Goal: Register for event/course

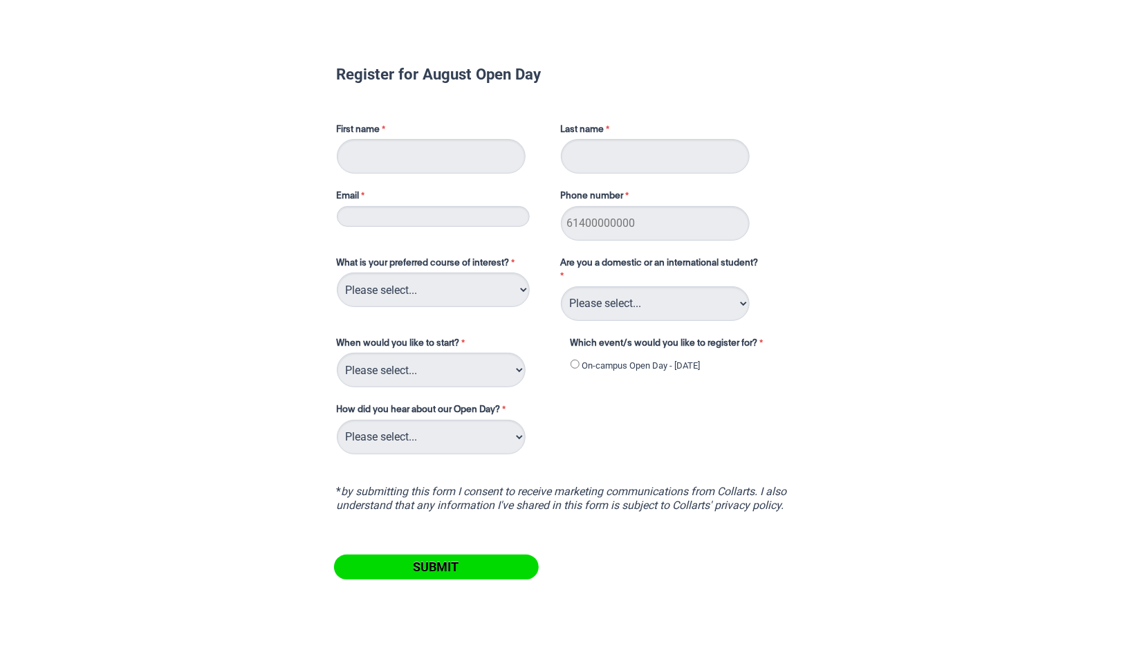
type input "[PERSON_NAME]"
type input "Filmer"
type input "[EMAIL_ADDRESS][DOMAIN_NAME]"
type input "0492987412"
click at [493, 308] on div "What is your preferred course of interest? Please select... 2D Animation Acting…" at bounding box center [441, 282] width 221 height 57
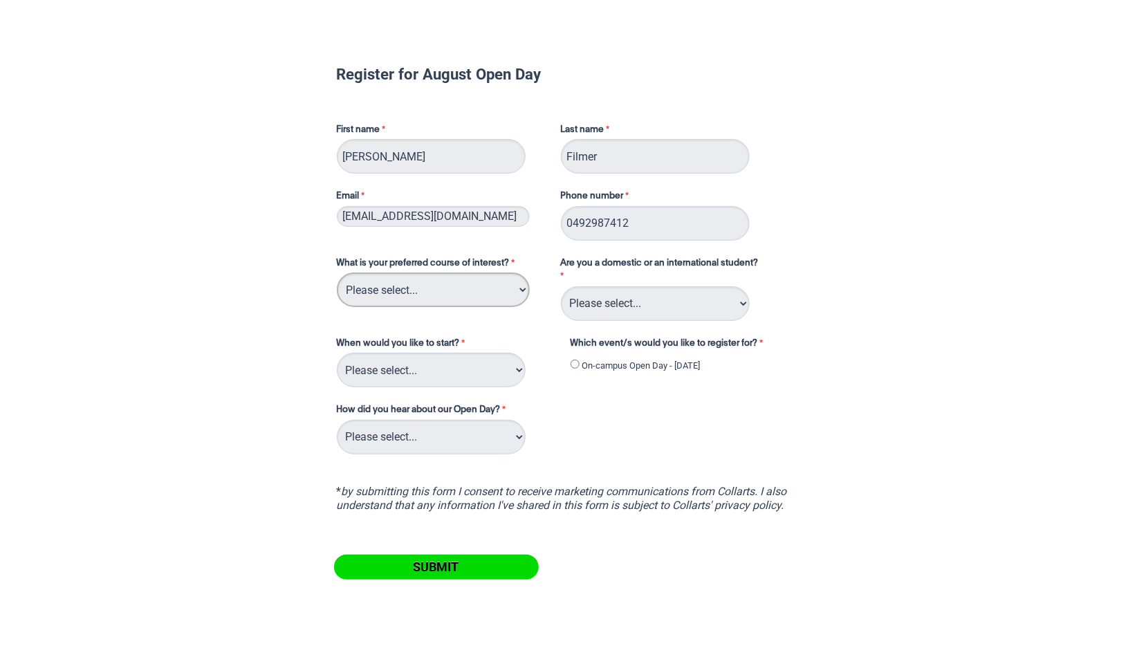
click at [494, 279] on select "Please select... 2D Animation Acting Audio Engineering Circus Arts Comedy Digit…" at bounding box center [433, 290] width 193 height 35
select select "tfa_109"
click at [337, 273] on select "Please select... 2D Animation Acting Audio Engineering Circus Arts Comedy Digit…" at bounding box center [433, 290] width 193 height 35
click at [632, 297] on select "Please select... Domestic Student International Student" at bounding box center [655, 303] width 189 height 35
select select "tfa_126"
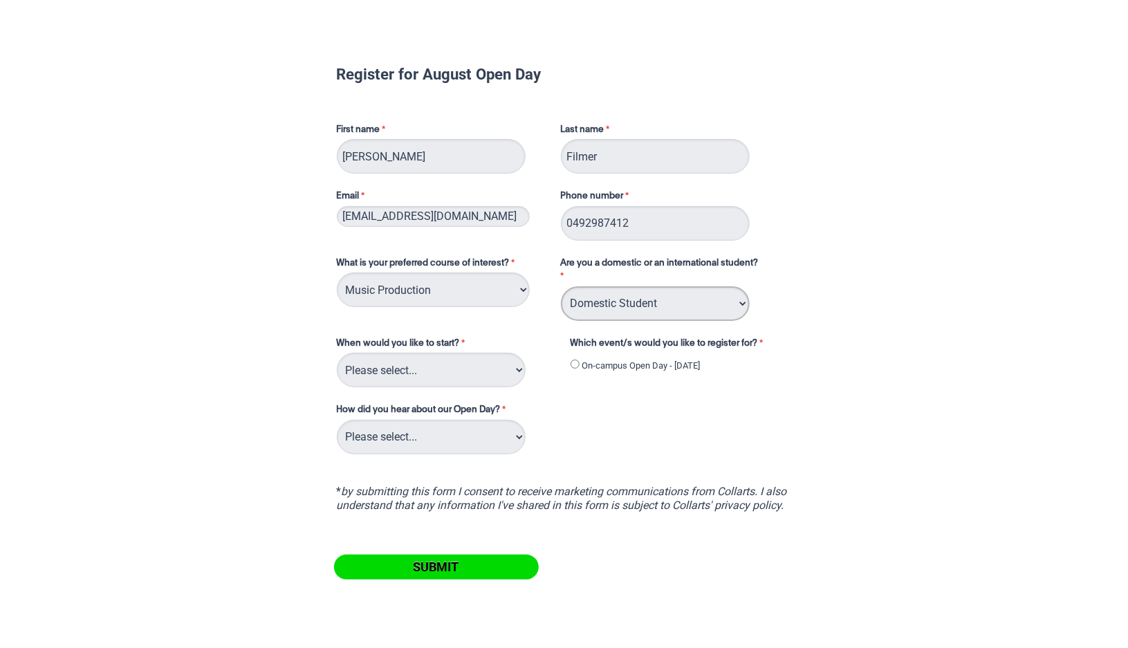
click at [561, 286] on select "Please select... Domestic Student International Student" at bounding box center [655, 303] width 189 height 35
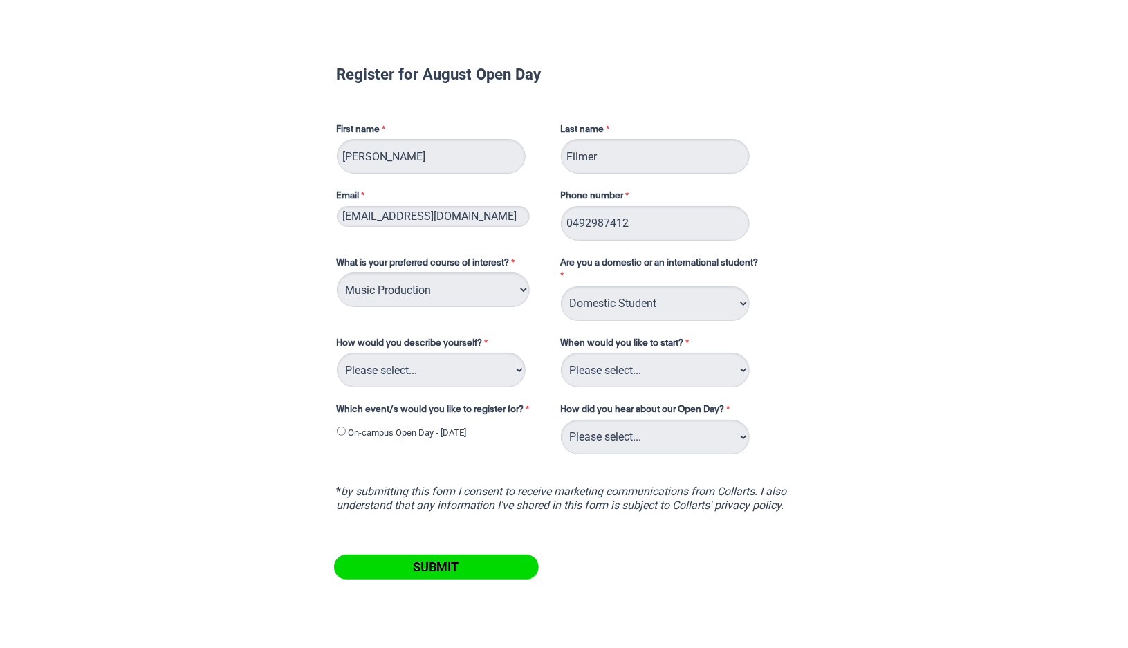
click at [457, 387] on div "How would you describe yourself? Please select... I've completed Year 12 I'm lo…" at bounding box center [441, 362] width 221 height 57
click at [458, 373] on select "Please select... I've completed Year 12 I'm looking for a career change I'm alr…" at bounding box center [431, 370] width 189 height 35
select select "tfa_69"
click at [337, 353] on select "Please select... I've completed Year 12 I'm looking for a career change I'm alr…" at bounding box center [431, 370] width 189 height 35
click at [341, 430] on input "On-campus Open Day - [DATE]" at bounding box center [341, 431] width 9 height 9
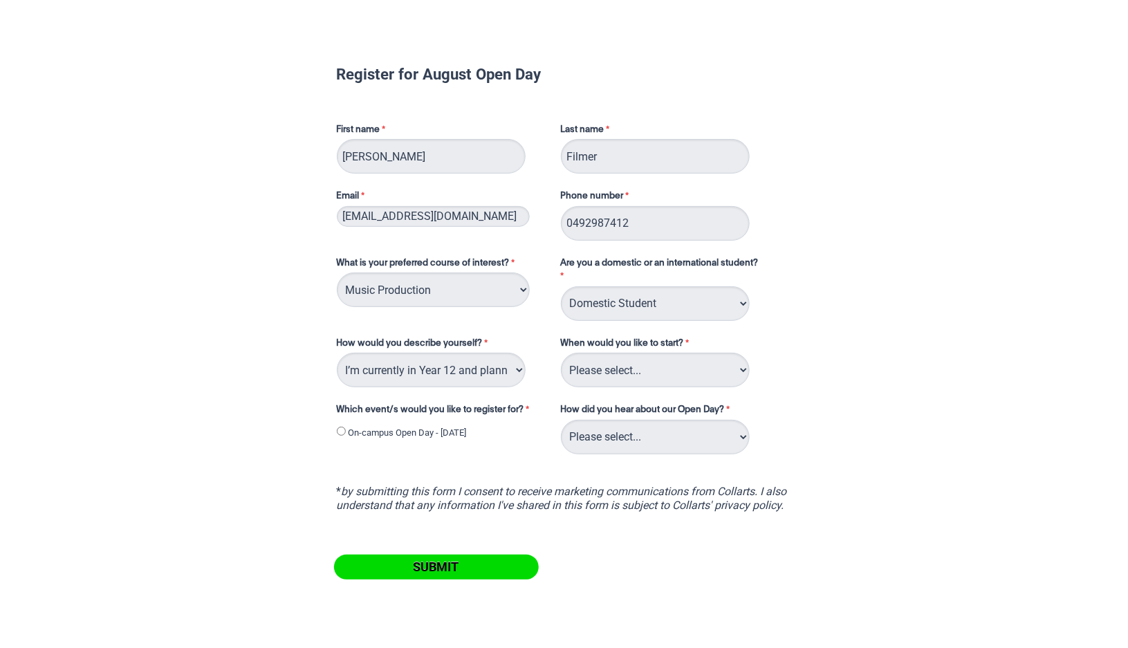
radio input "true"
click at [672, 440] on select "Please select... Career Advisor Career Expo Collarts Newsletter/Email Collarts …" at bounding box center [655, 437] width 189 height 35
select select "tfa_137"
click at [561, 420] on select "Please select... Career Advisor Career Expo Collarts Newsletter/Email Collarts …" at bounding box center [655, 437] width 189 height 35
click at [713, 420] on select "Please select... Career Advisor Career Expo Collarts Newsletter/Email Collarts …" at bounding box center [655, 437] width 189 height 35
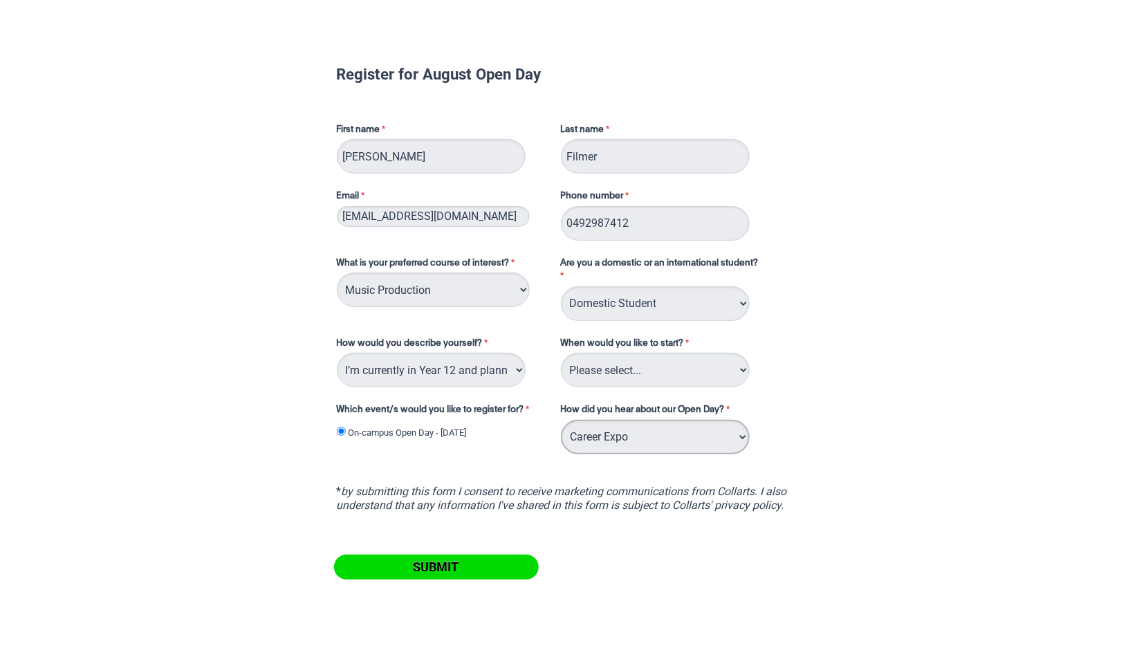
click at [645, 438] on select "Please select... Career Advisor Career Expo Collarts Newsletter/Email Collarts …" at bounding box center [655, 437] width 189 height 35
click at [771, 442] on div "What is your preferred course of interest? Please select... 2D Animation Acting…" at bounding box center [564, 351] width 466 height 214
click at [719, 376] on select "Please select... Trimester 3 2025, starting [DATE] Trimester 1 2026, starting […" at bounding box center [655, 370] width 189 height 35
select select "tfa_234"
click at [561, 353] on select "Please select... Trimester 3 2025, starting [DATE] Trimester 1 2026, starting […" at bounding box center [655, 370] width 189 height 35
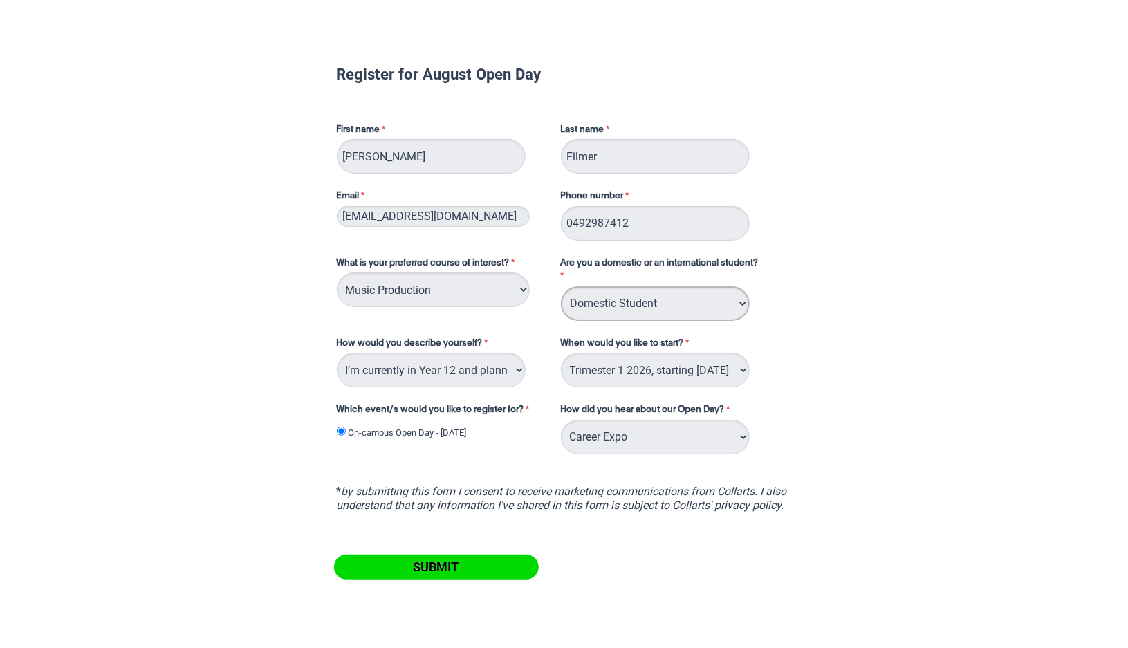
click at [700, 317] on select "Please select... Domestic Student International Student" at bounding box center [655, 303] width 189 height 35
click at [802, 297] on form "Register for August Open Day First name [PERSON_NAME] Last name Filmer Email [E…" at bounding box center [564, 323] width 533 height 572
click at [477, 562] on input "Submit" at bounding box center [436, 567] width 205 height 25
